Goal: Task Accomplishment & Management: Manage account settings

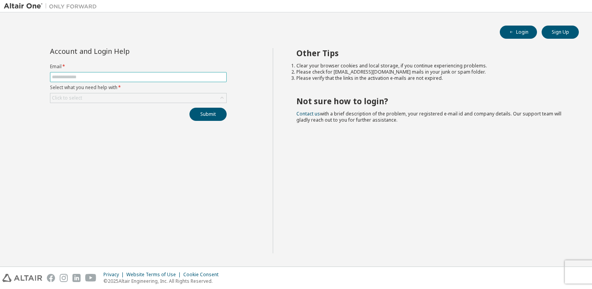
click at [93, 77] on input "text" at bounding box center [138, 77] width 173 height 6
type input "**********"
click at [81, 101] on div "Click to select" at bounding box center [67, 98] width 33 height 9
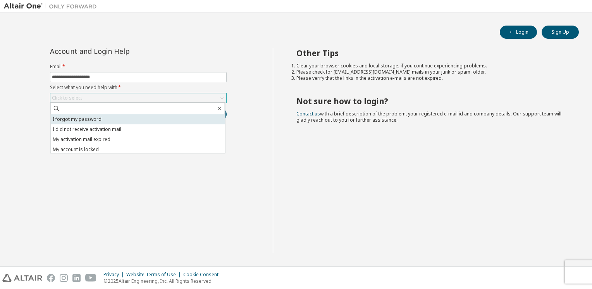
click at [85, 119] on li "I forgot my password" at bounding box center [138, 119] width 174 height 10
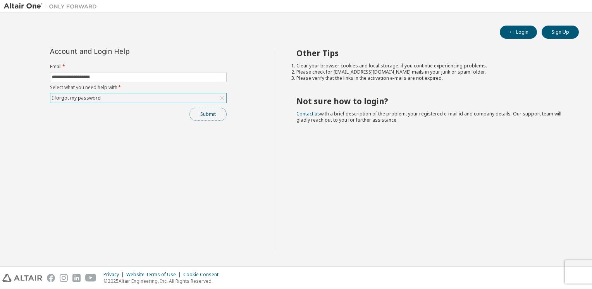
click at [200, 114] on button "Submit" at bounding box center [208, 114] width 37 height 13
click at [208, 115] on button "Submit" at bounding box center [208, 114] width 37 height 13
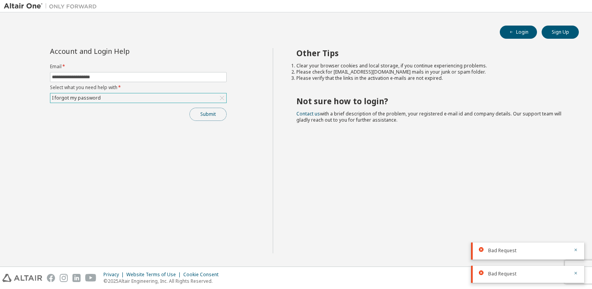
click at [211, 113] on button "Submit" at bounding box center [208, 114] width 37 height 13
click at [207, 115] on button "Submit" at bounding box center [208, 114] width 37 height 13
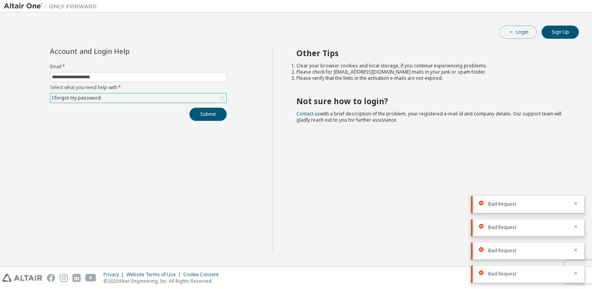
click at [521, 33] on button "Login" at bounding box center [518, 32] width 37 height 13
